Goal: Transaction & Acquisition: Purchase product/service

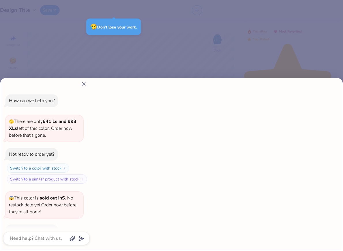
type textarea "x"
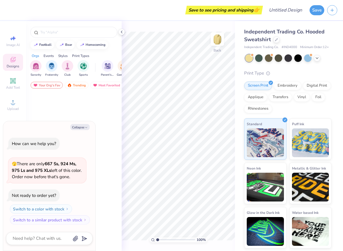
type textarea "x"
